Goal: Task Accomplishment & Management: Manage account settings

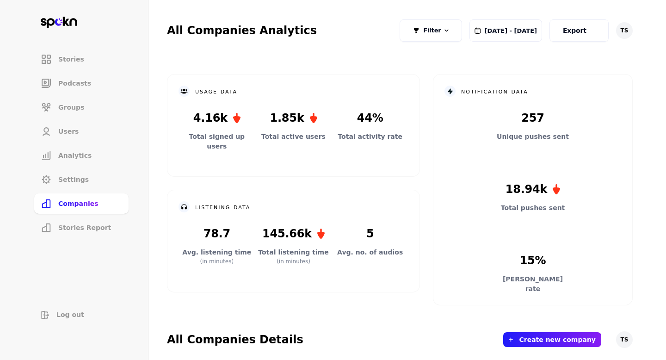
scroll to position [502, 0]
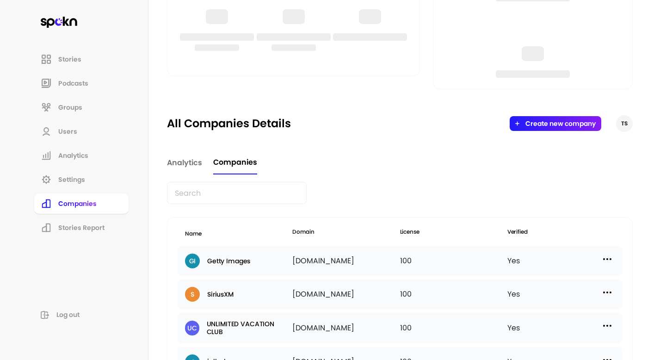
scroll to position [232, 0]
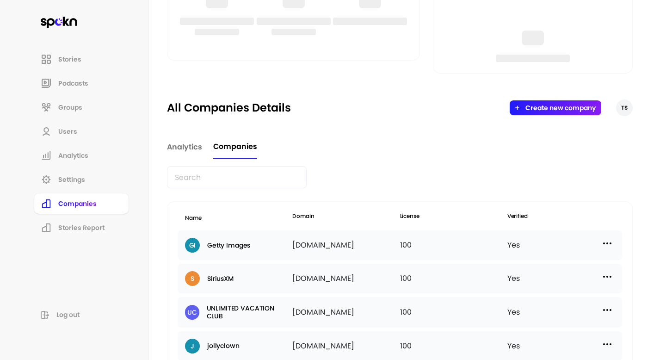
click at [606, 242] on img at bounding box center [606, 243] width 11 height 11
click at [521, 266] on div "Edit" at bounding box center [529, 263] width 92 height 22
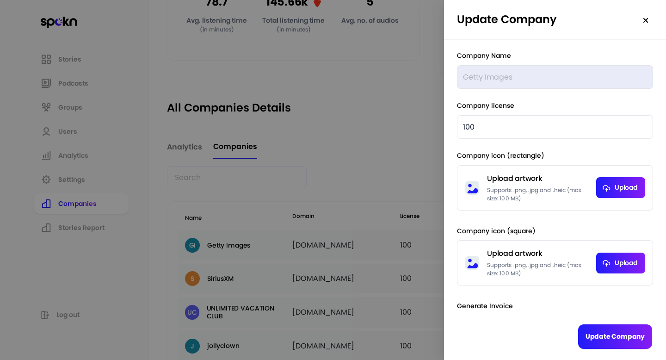
scroll to position [158, 0]
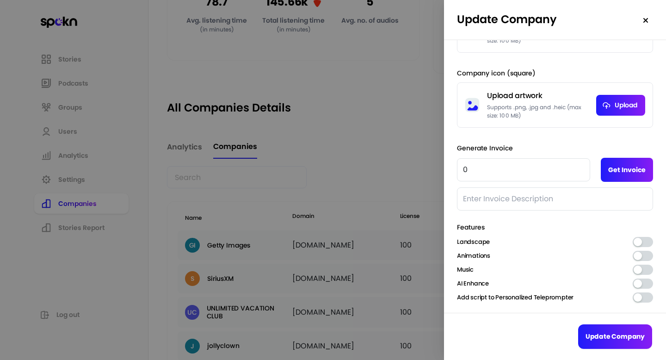
click at [650, 240] on button "button" at bounding box center [642, 242] width 20 height 10
click at [649, 257] on button "button" at bounding box center [642, 256] width 20 height 10
click at [649, 264] on button "button" at bounding box center [642, 269] width 20 height 10
click at [649, 278] on div "AI Enhance" at bounding box center [555, 283] width 196 height 10
click at [649, 284] on button "button" at bounding box center [642, 283] width 20 height 10
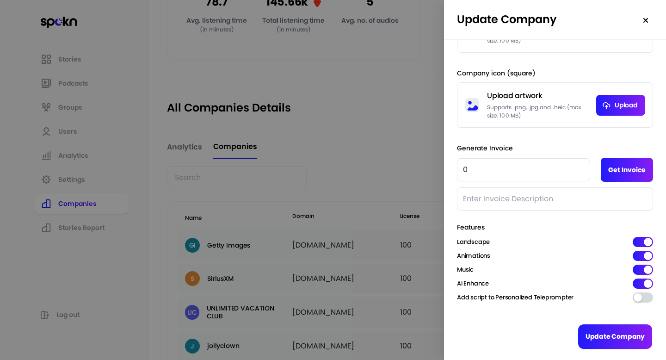
click at [648, 300] on button "button" at bounding box center [642, 297] width 20 height 10
click at [635, 336] on button "Update Company" at bounding box center [615, 336] width 74 height 24
